Goal: Information Seeking & Learning: Check status

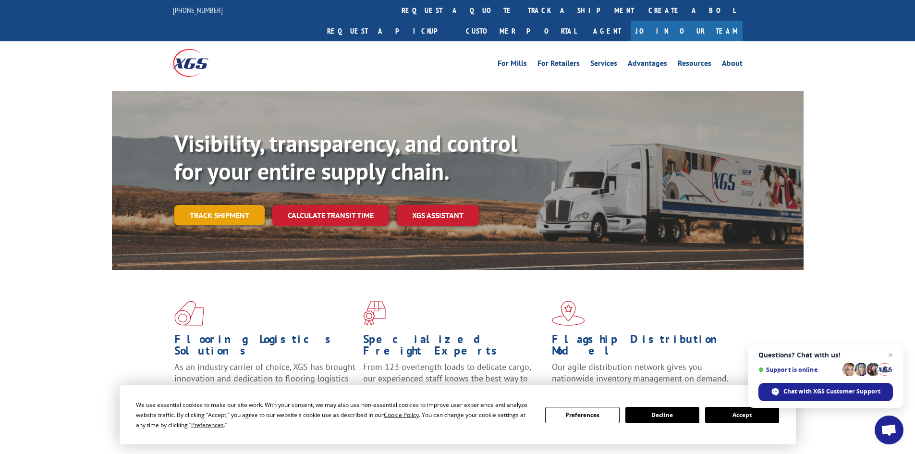
click at [246, 205] on link "Track shipment" at bounding box center [219, 215] width 90 height 20
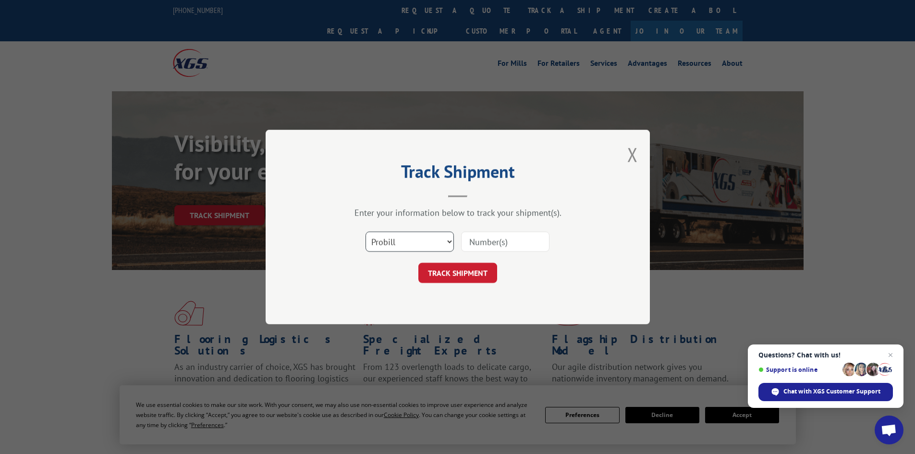
click at [394, 237] on select "Select category... Probill BOL PO" at bounding box center [409, 241] width 88 height 20
select select "bol"
click at [365, 231] on select "Select category... Probill BOL PO" at bounding box center [409, 241] width 88 height 20
click at [489, 243] on input at bounding box center [505, 241] width 88 height 20
paste input "5221247"
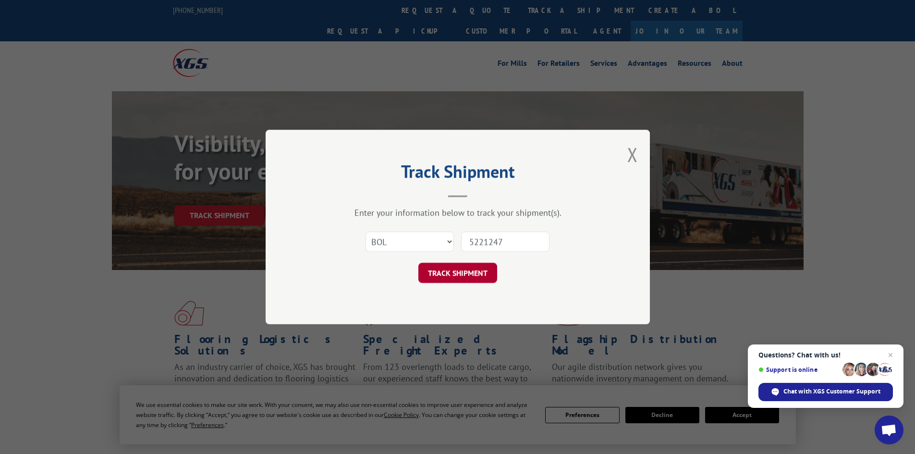
type input "5221247"
click at [423, 275] on button "TRACK SHIPMENT" at bounding box center [457, 273] width 79 height 20
